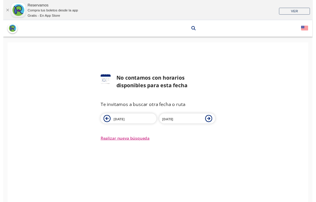
scroll to position [3, 0]
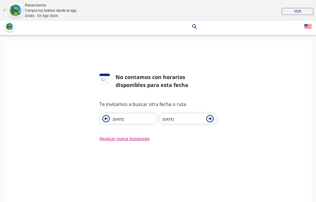
click at [15, 200] on div "126 No contamos con horarios disponibles para esta fecha Te invitamos a buscar …" at bounding box center [157, 133] width 307 height 184
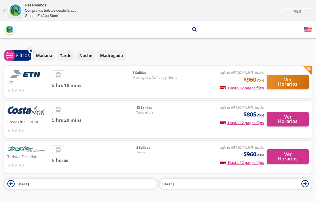
click at [47, 59] on button "Mañana" at bounding box center [44, 55] width 23 height 11
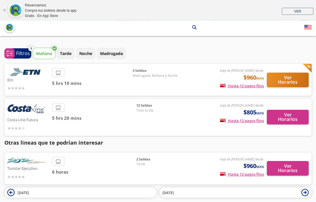
scroll to position [2, 0]
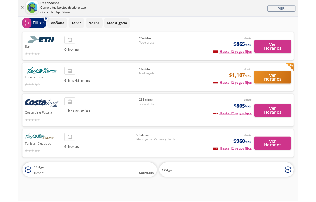
scroll to position [56, 0]
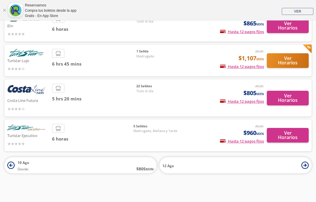
click at [281, 98] on button "Ver Horarios" at bounding box center [288, 98] width 42 height 15
